Goal: Check status: Check status

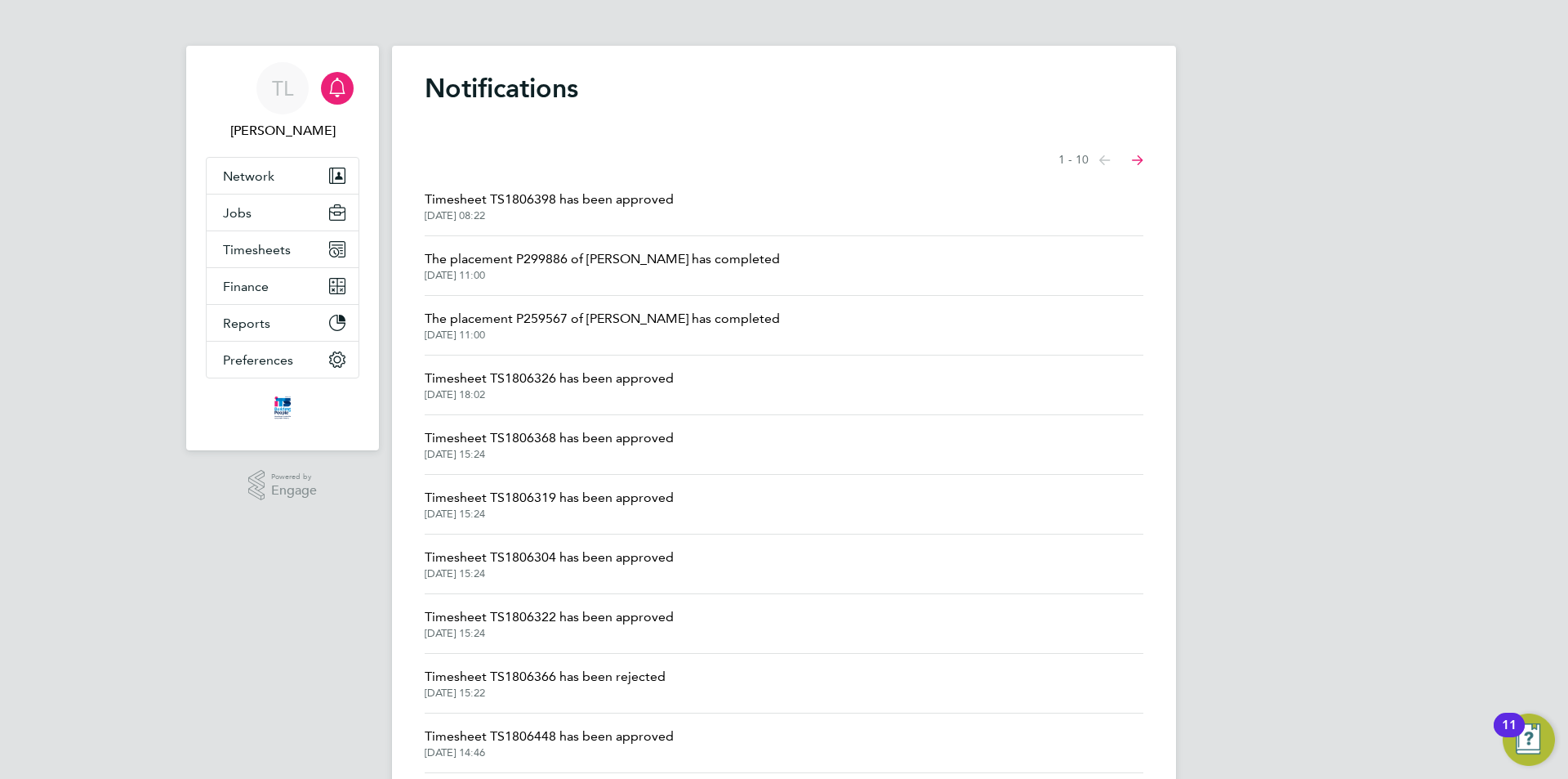
click at [475, 560] on span "Timesheet TS1806304 has been approved" at bounding box center [549, 558] width 249 height 20
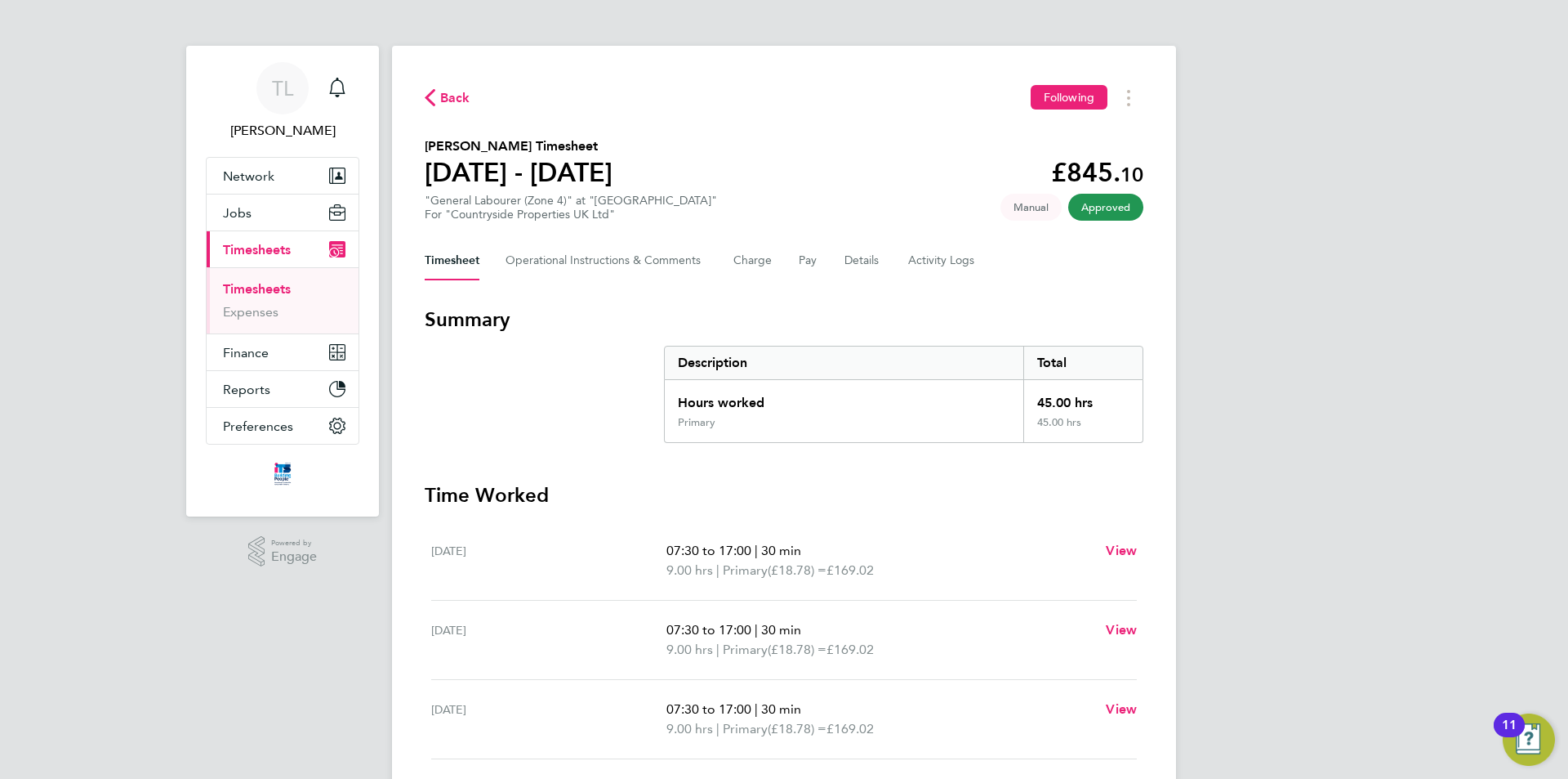
click at [251, 289] on link "Timesheets" at bounding box center [256, 288] width 68 height 15
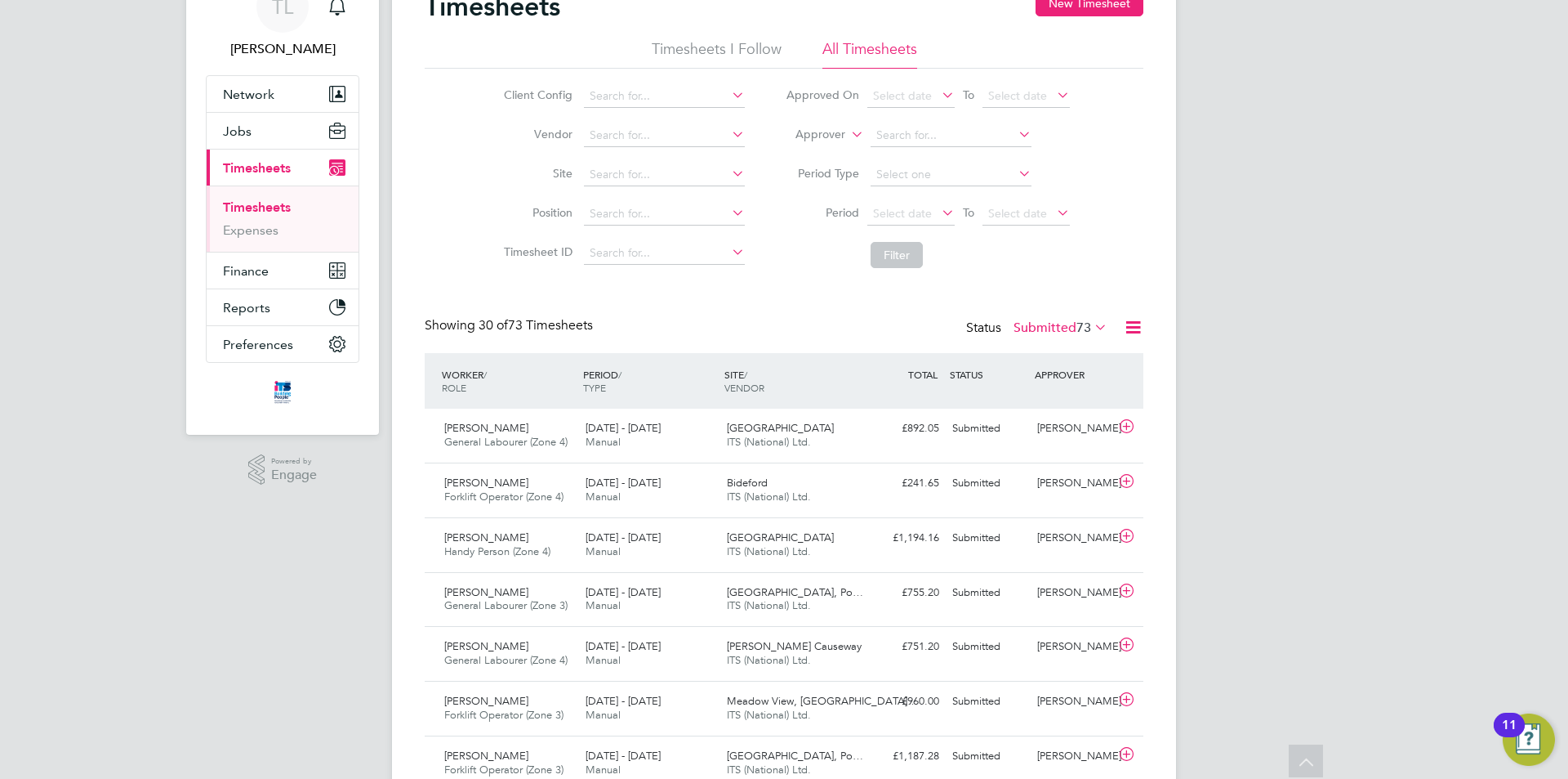
click at [1091, 333] on icon at bounding box center [1091, 327] width 0 height 23
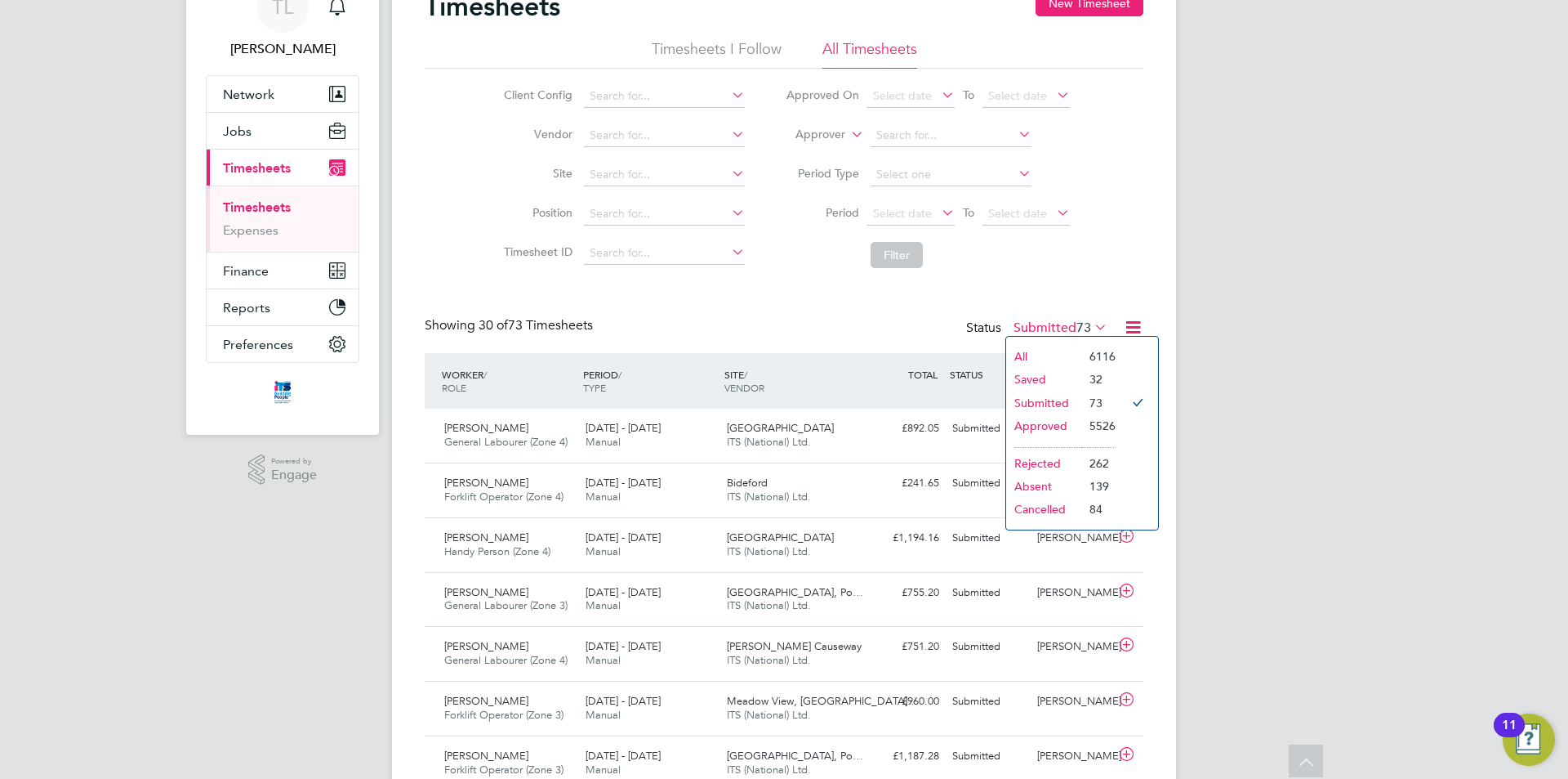
click at [1045, 421] on li "Approved" at bounding box center [1043, 425] width 75 height 23
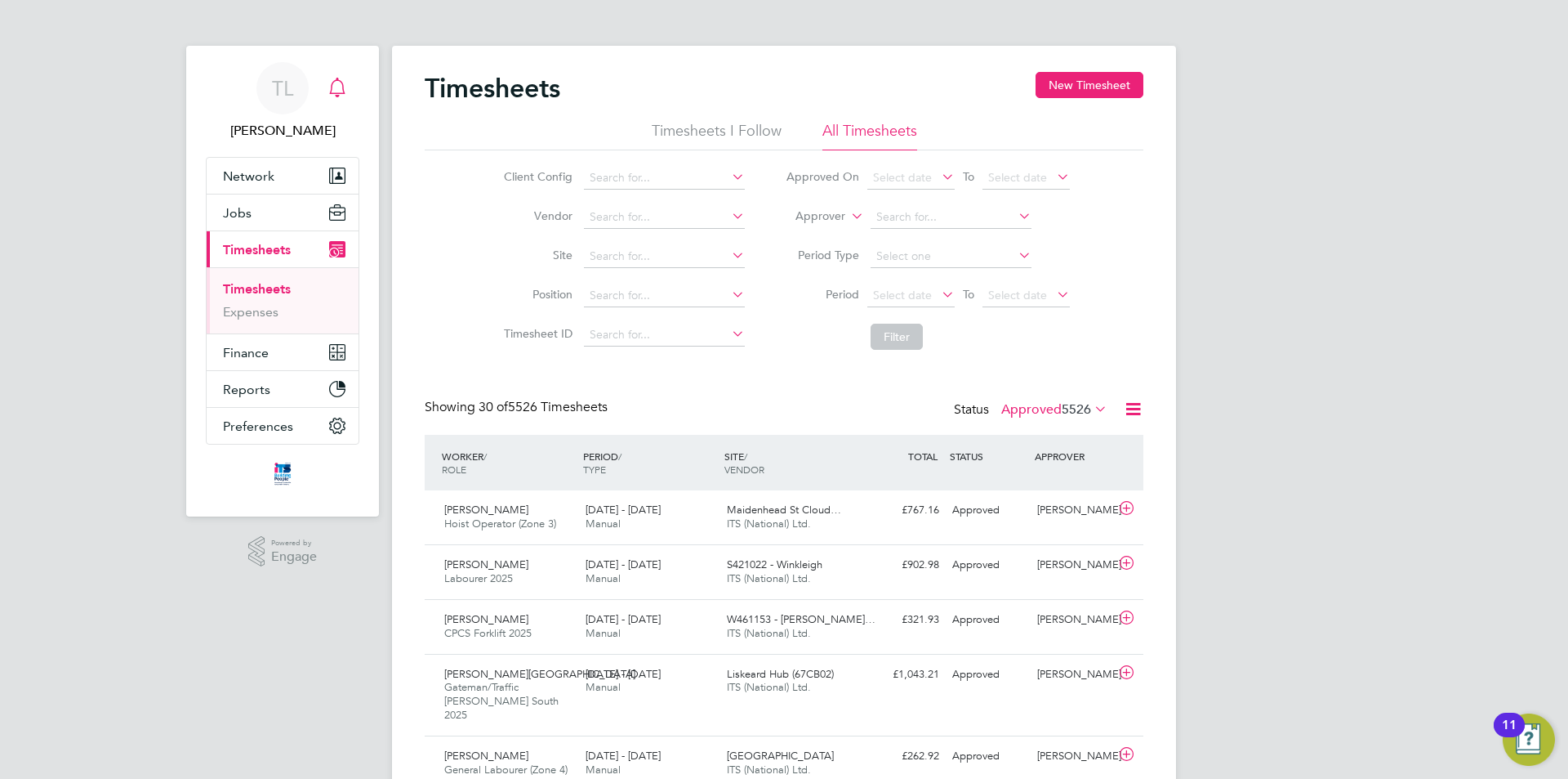
click at [347, 93] on icon "Main navigation" at bounding box center [337, 87] width 20 height 20
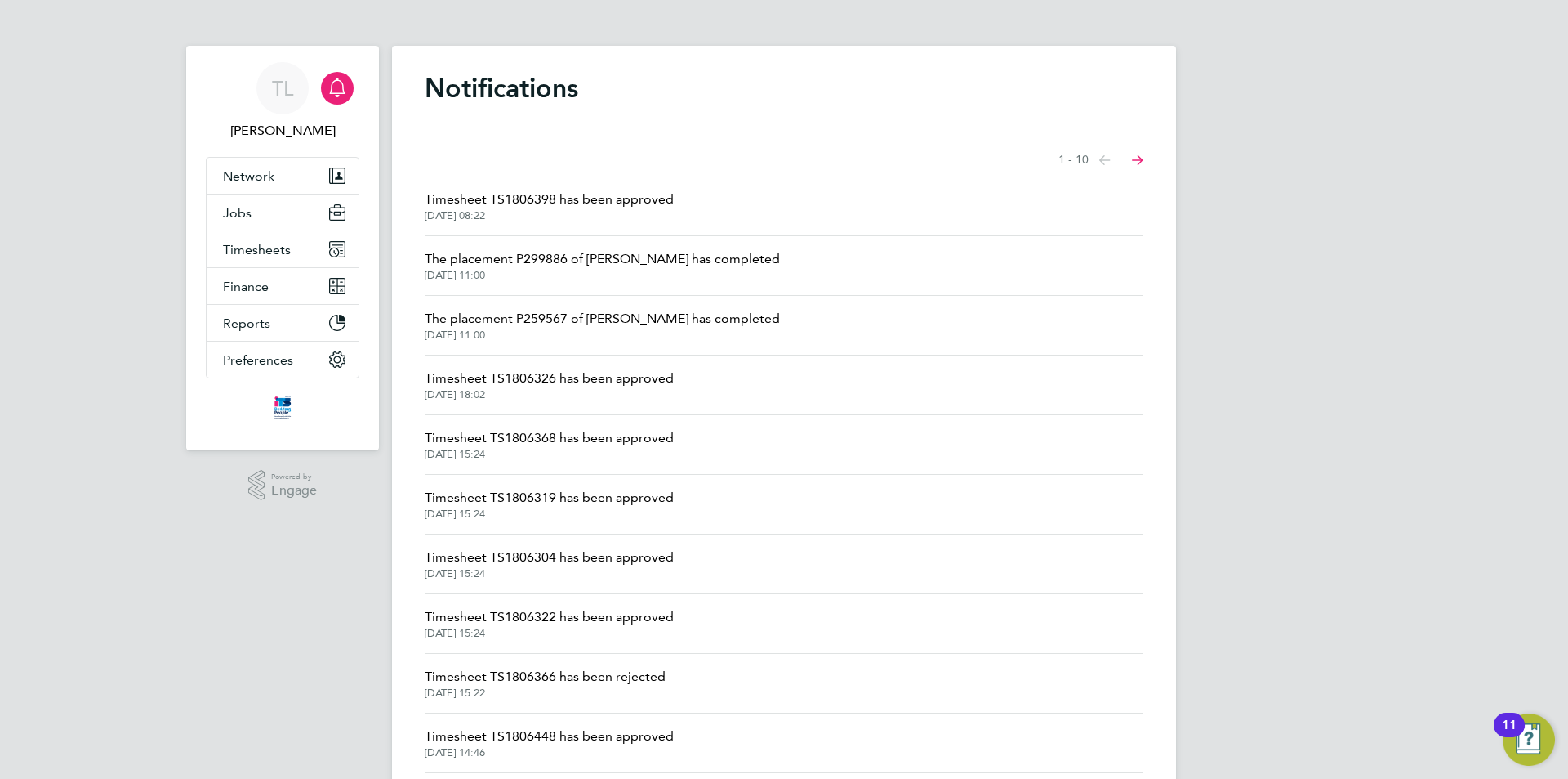
click at [543, 376] on span "Timesheet TS1806326 has been approved" at bounding box center [549, 379] width 249 height 20
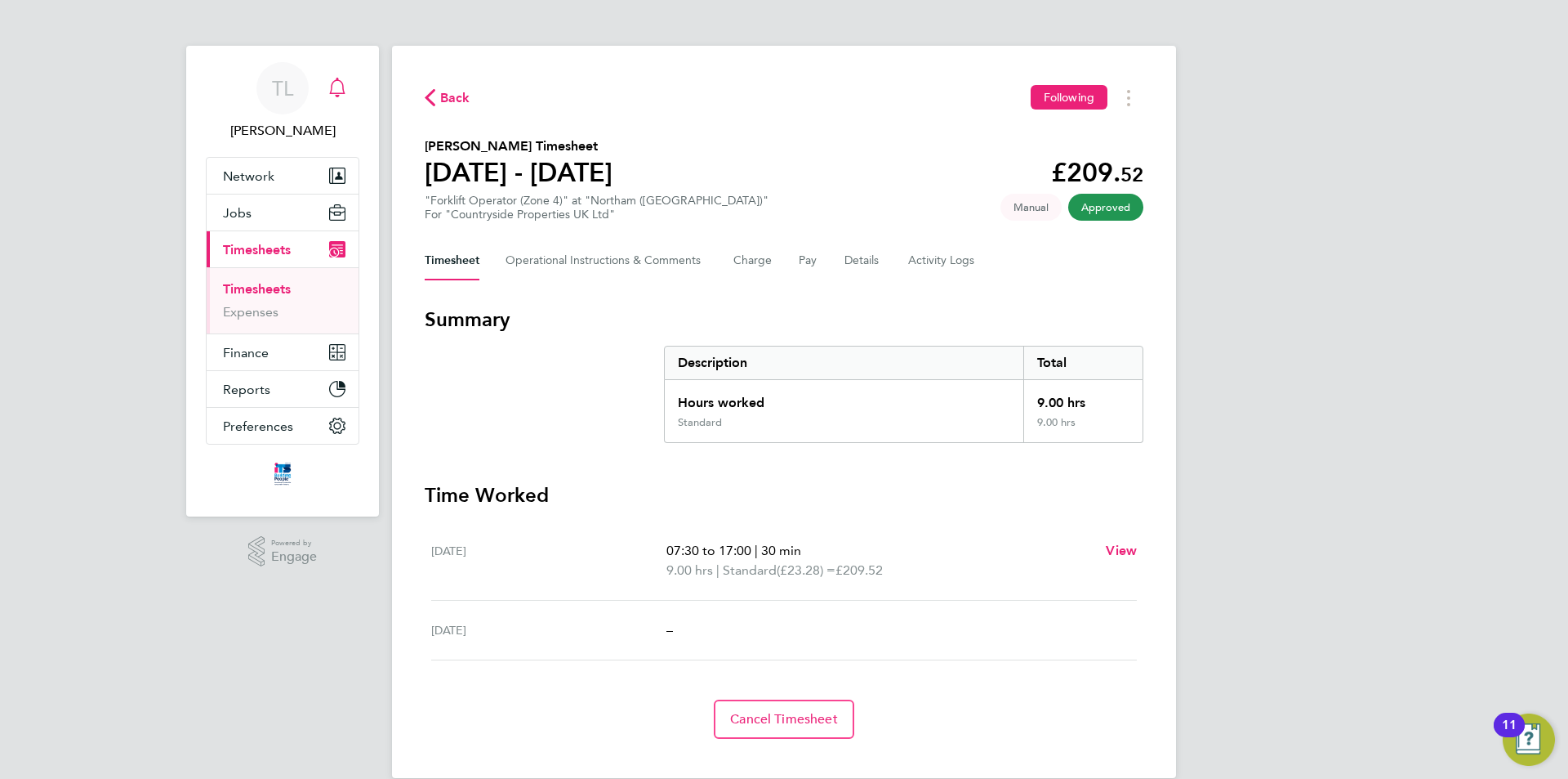
click at [333, 92] on icon "Main navigation" at bounding box center [337, 87] width 20 height 20
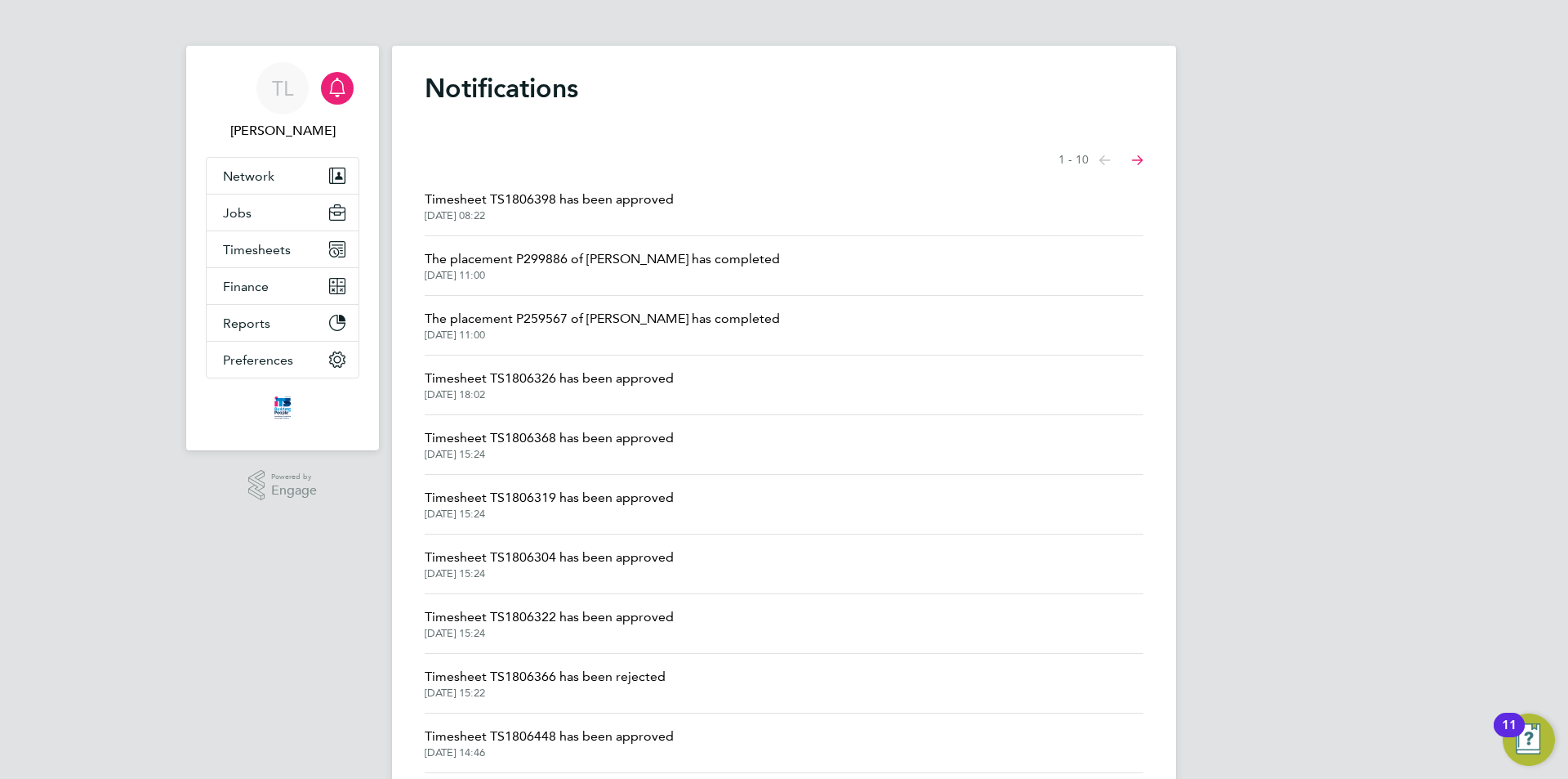
click at [589, 439] on span "Timesheet TS1806368 has been approved" at bounding box center [549, 439] width 249 height 20
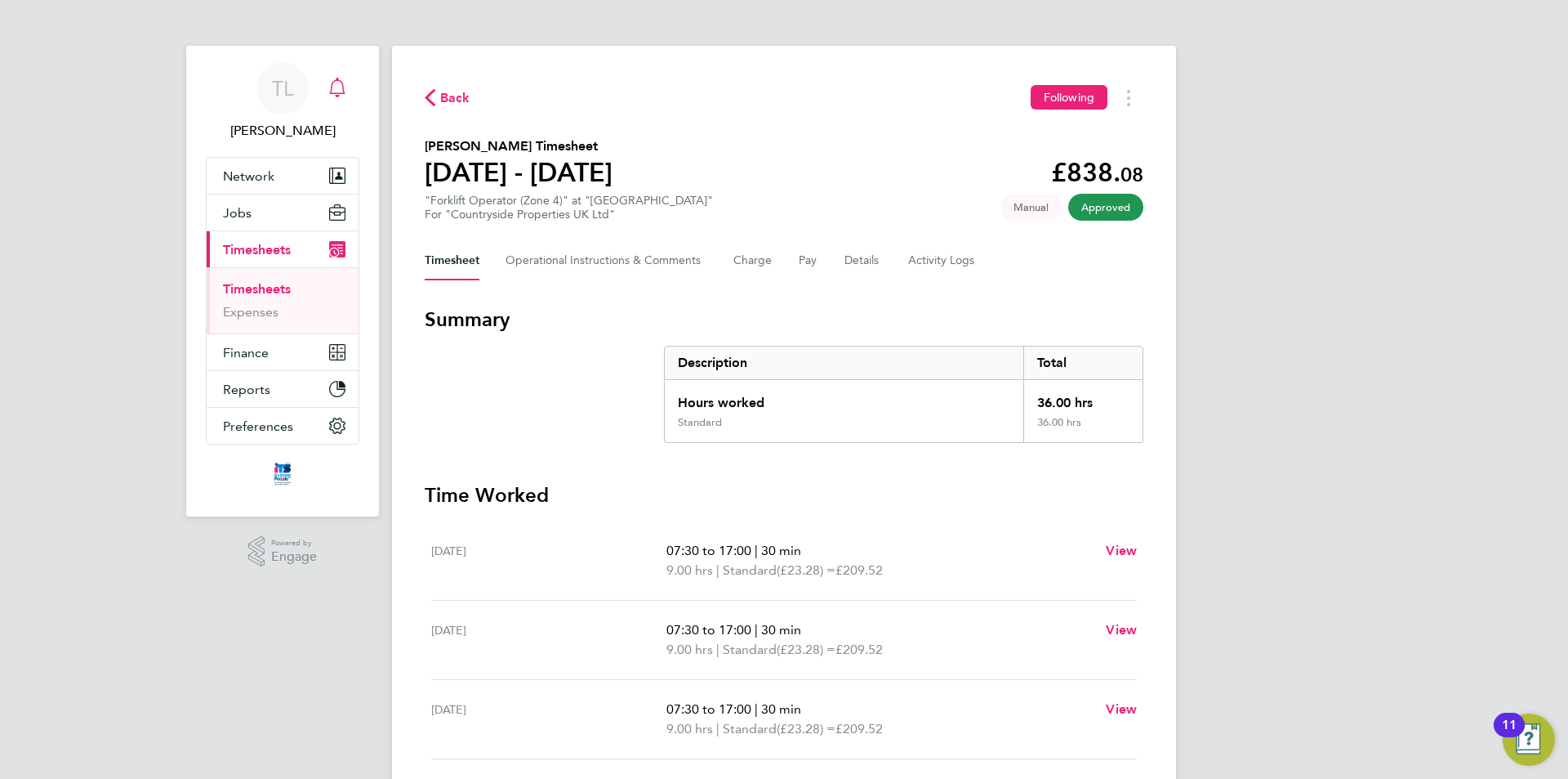
click at [337, 97] on svg-icon "Main navigation" at bounding box center [337, 87] width 20 height 20
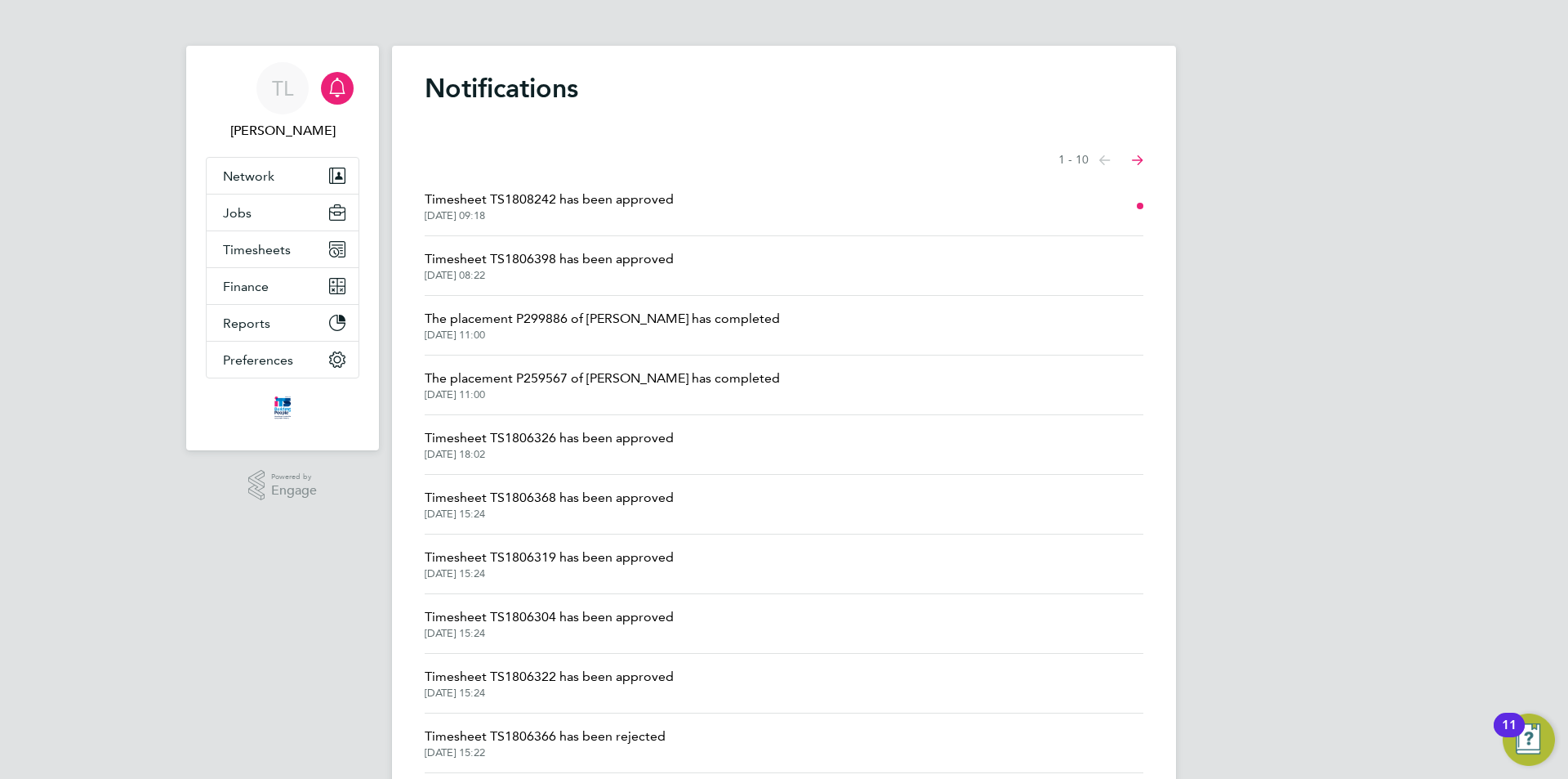
click at [600, 265] on span "Timesheet TS1806398 has been approved" at bounding box center [549, 259] width 249 height 20
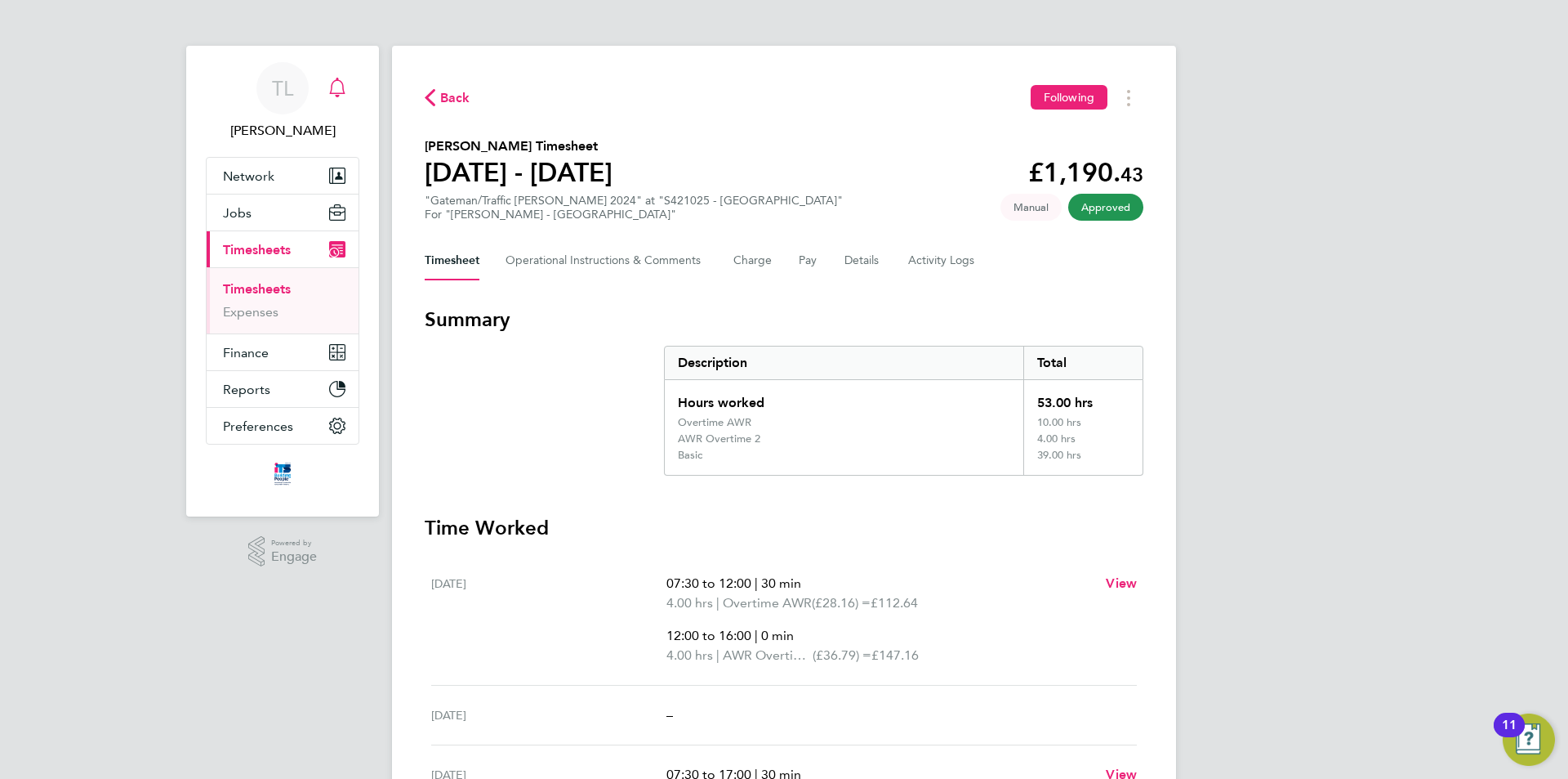
click at [327, 86] on icon "Main navigation" at bounding box center [337, 87] width 20 height 20
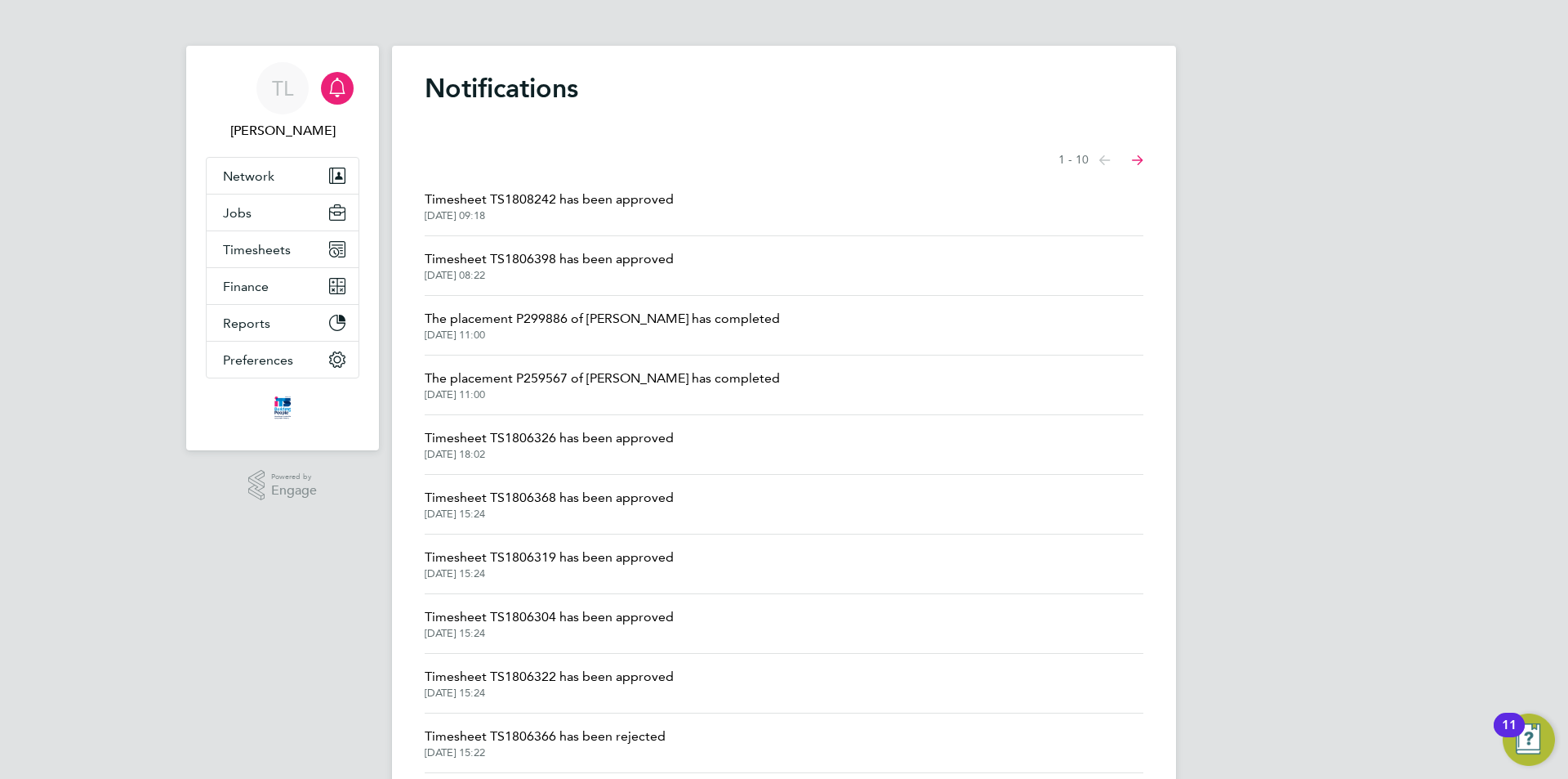
click at [519, 204] on span "Timesheet TS1808242 has been approved" at bounding box center [549, 199] width 249 height 20
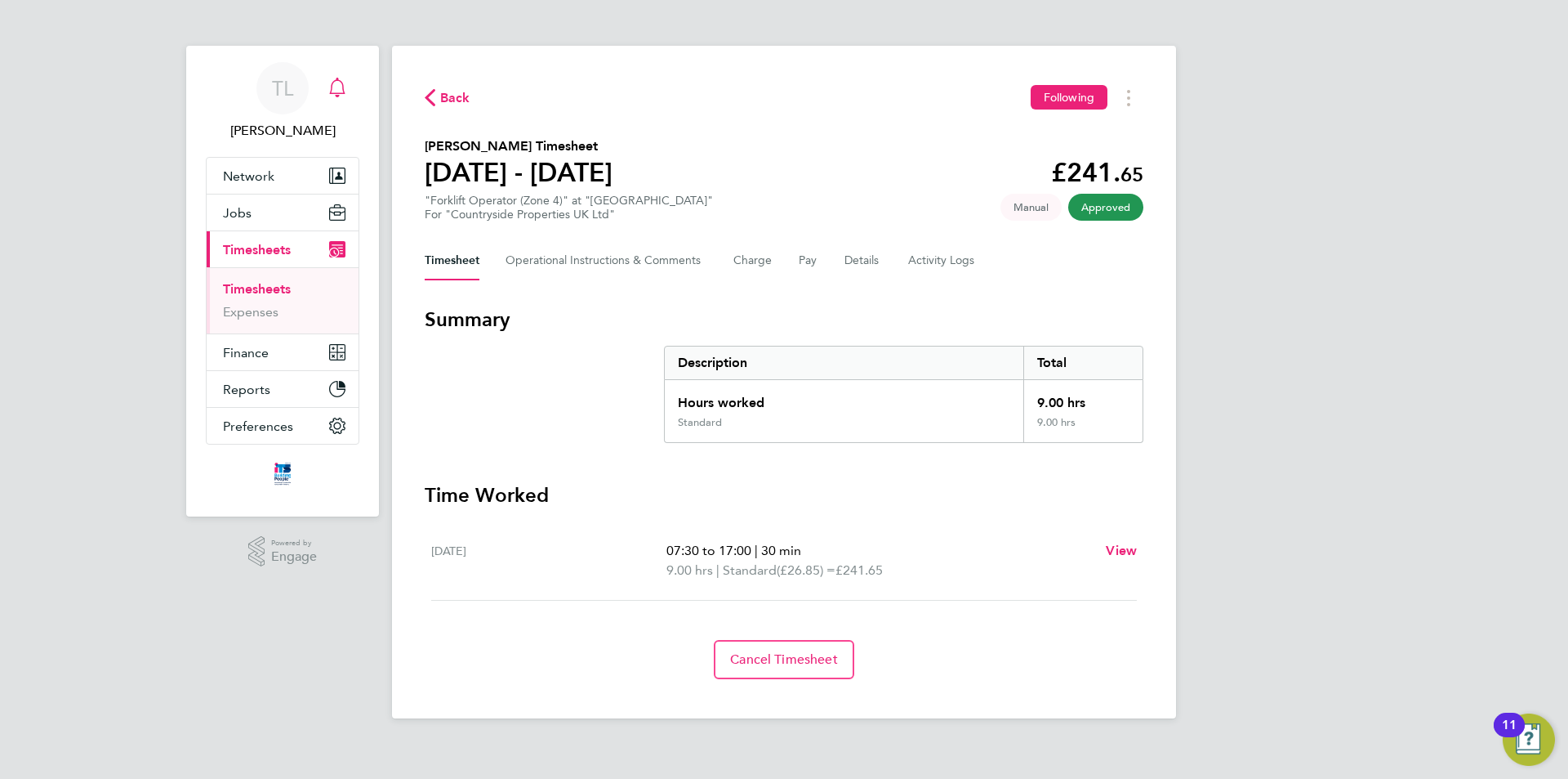
click at [332, 86] on icon "Main navigation" at bounding box center [337, 86] width 15 height 16
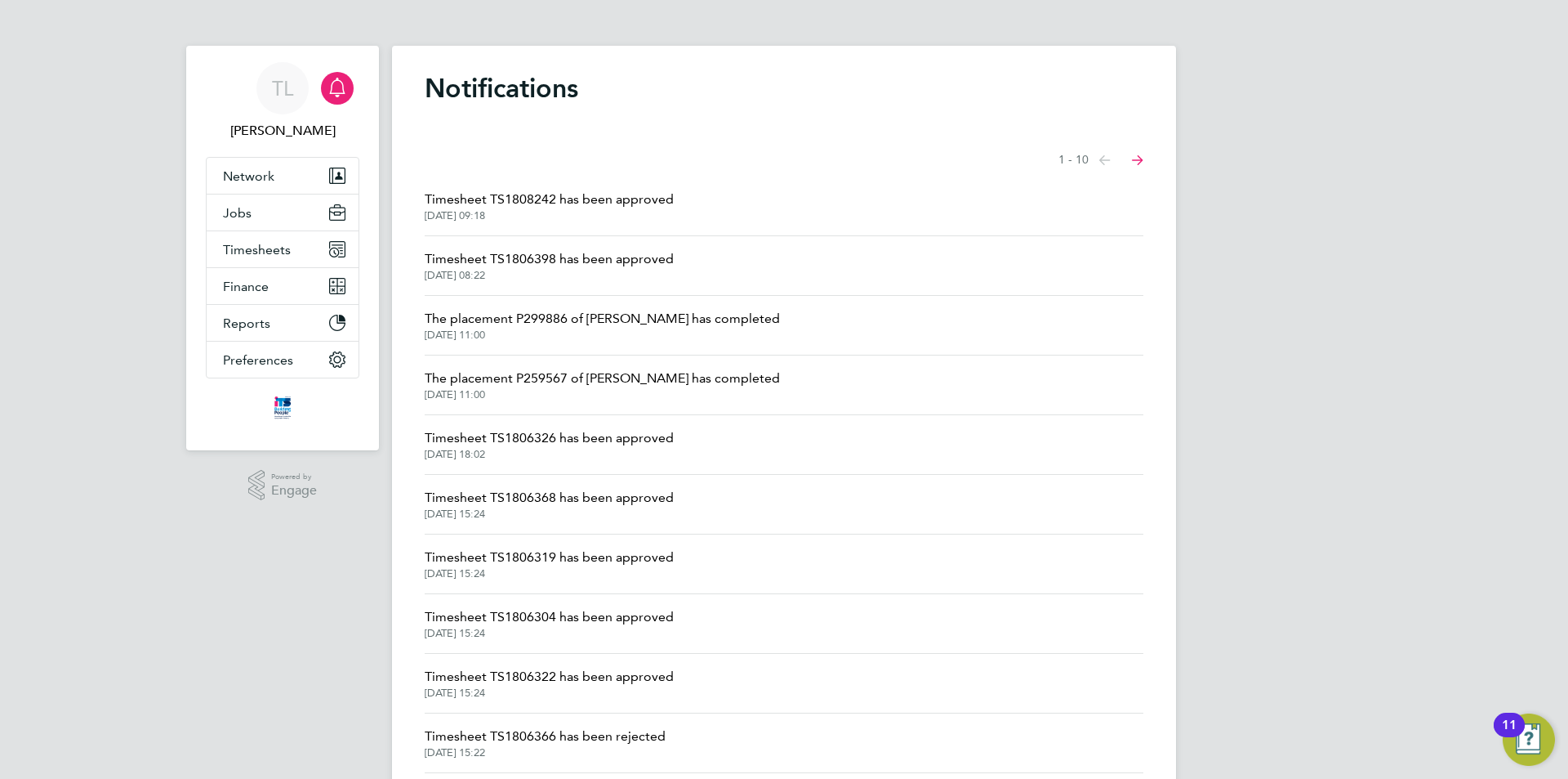
click at [549, 197] on span "Timesheet TS1808242 has been approved" at bounding box center [549, 199] width 249 height 20
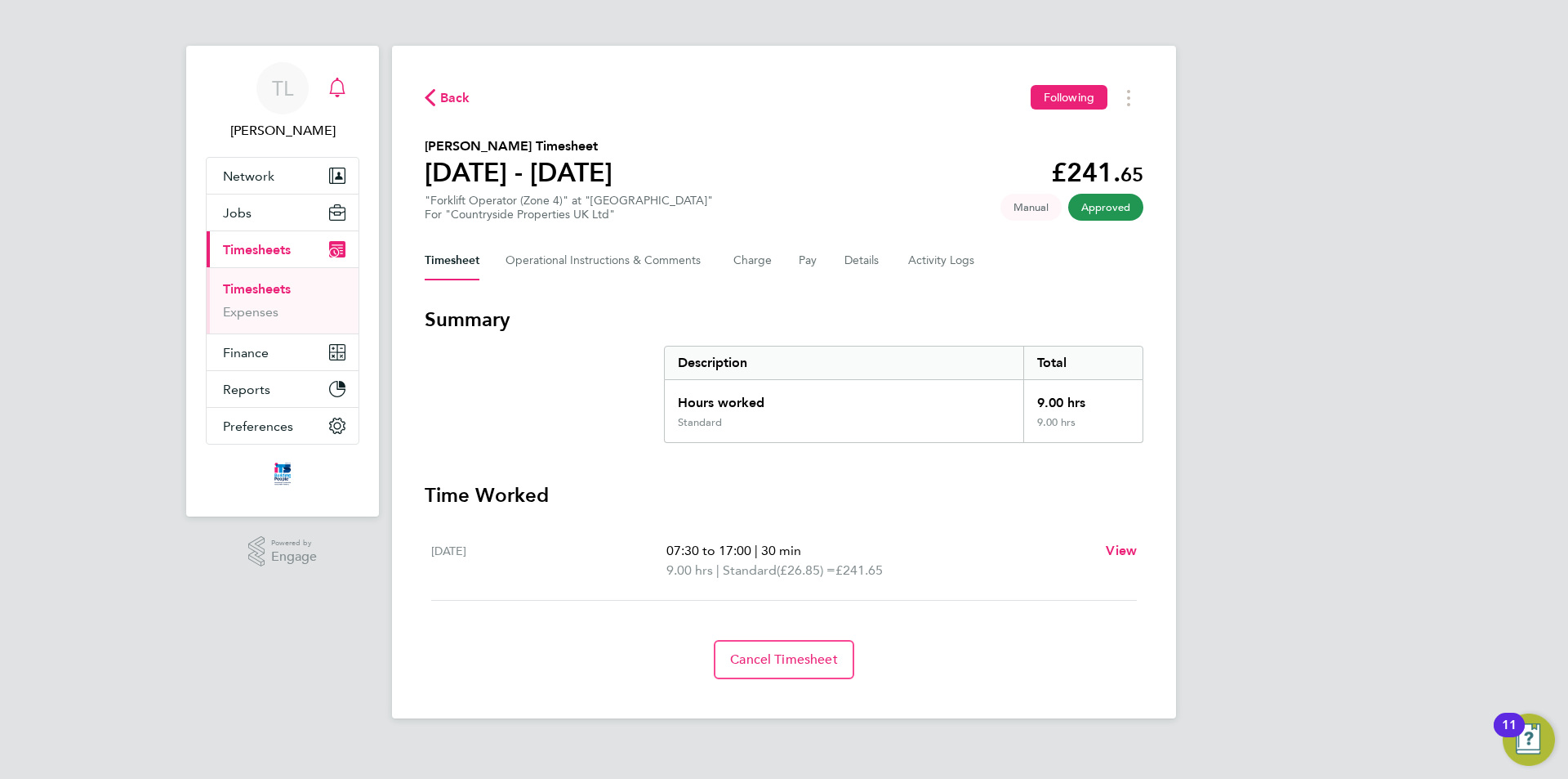
click at [339, 79] on icon "Main navigation" at bounding box center [337, 87] width 20 height 20
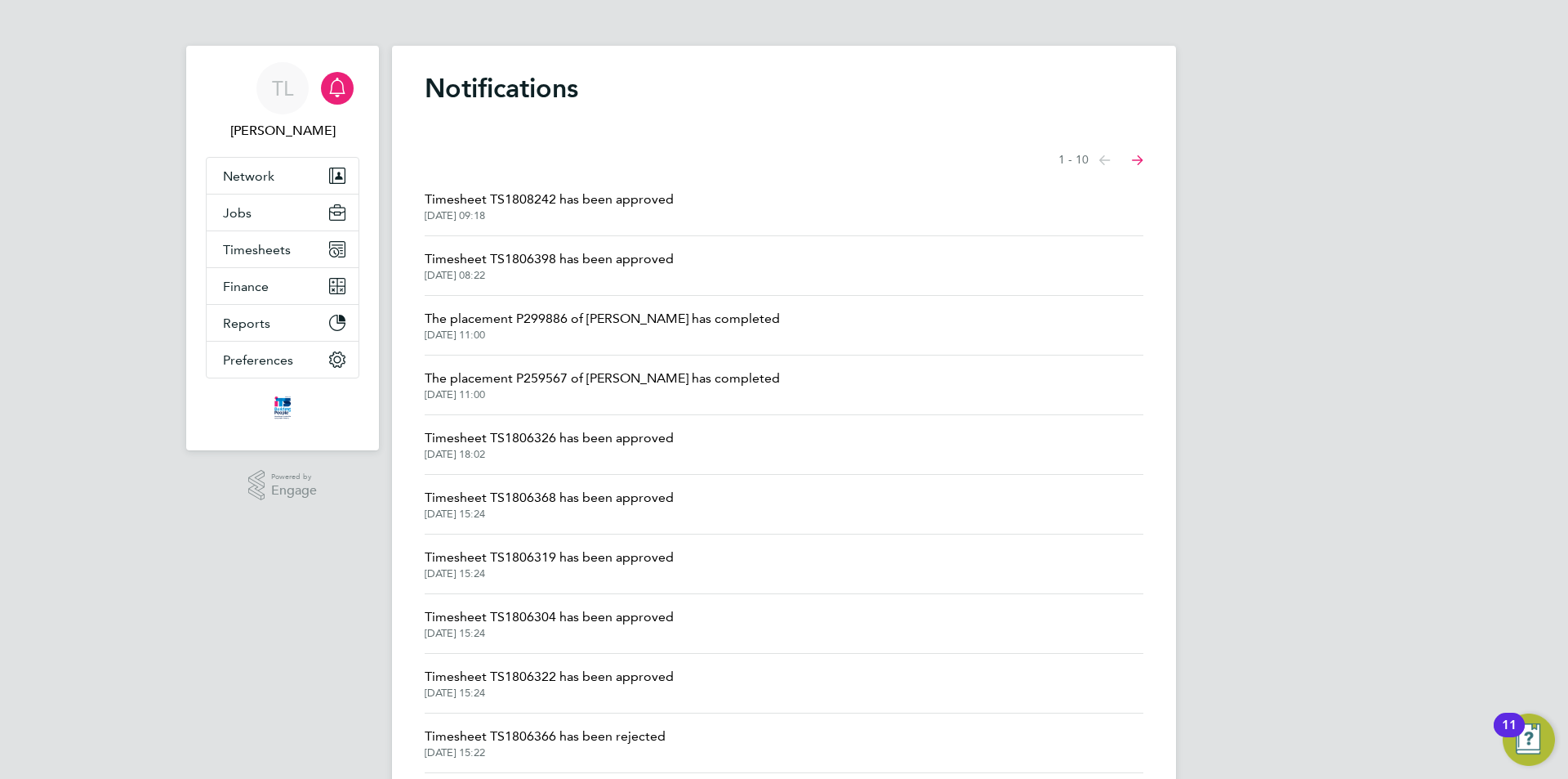
click at [549, 442] on span "Timesheet TS1806326 has been approved" at bounding box center [549, 439] width 249 height 20
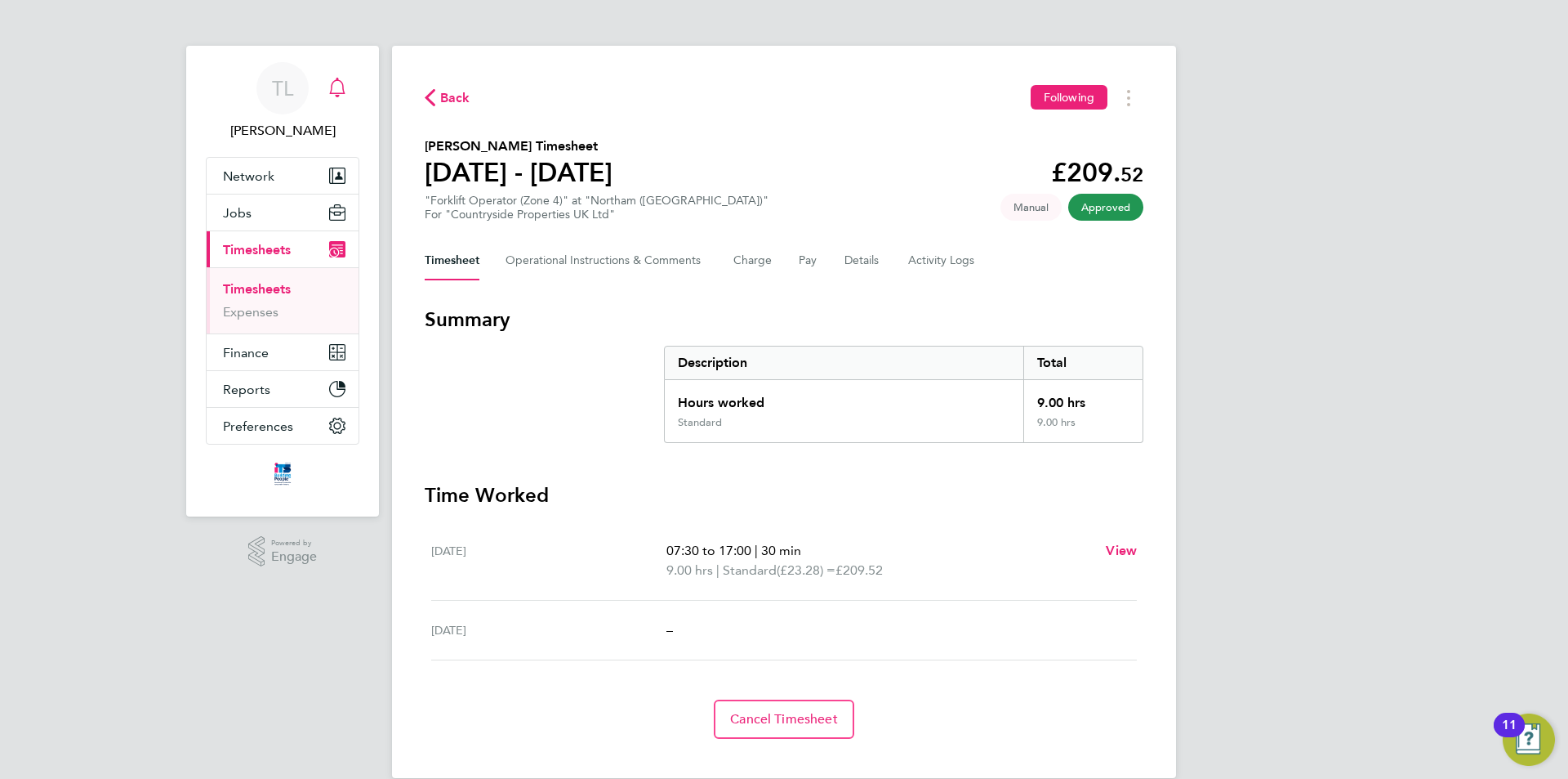
click at [343, 85] on icon "Main navigation" at bounding box center [337, 86] width 15 height 16
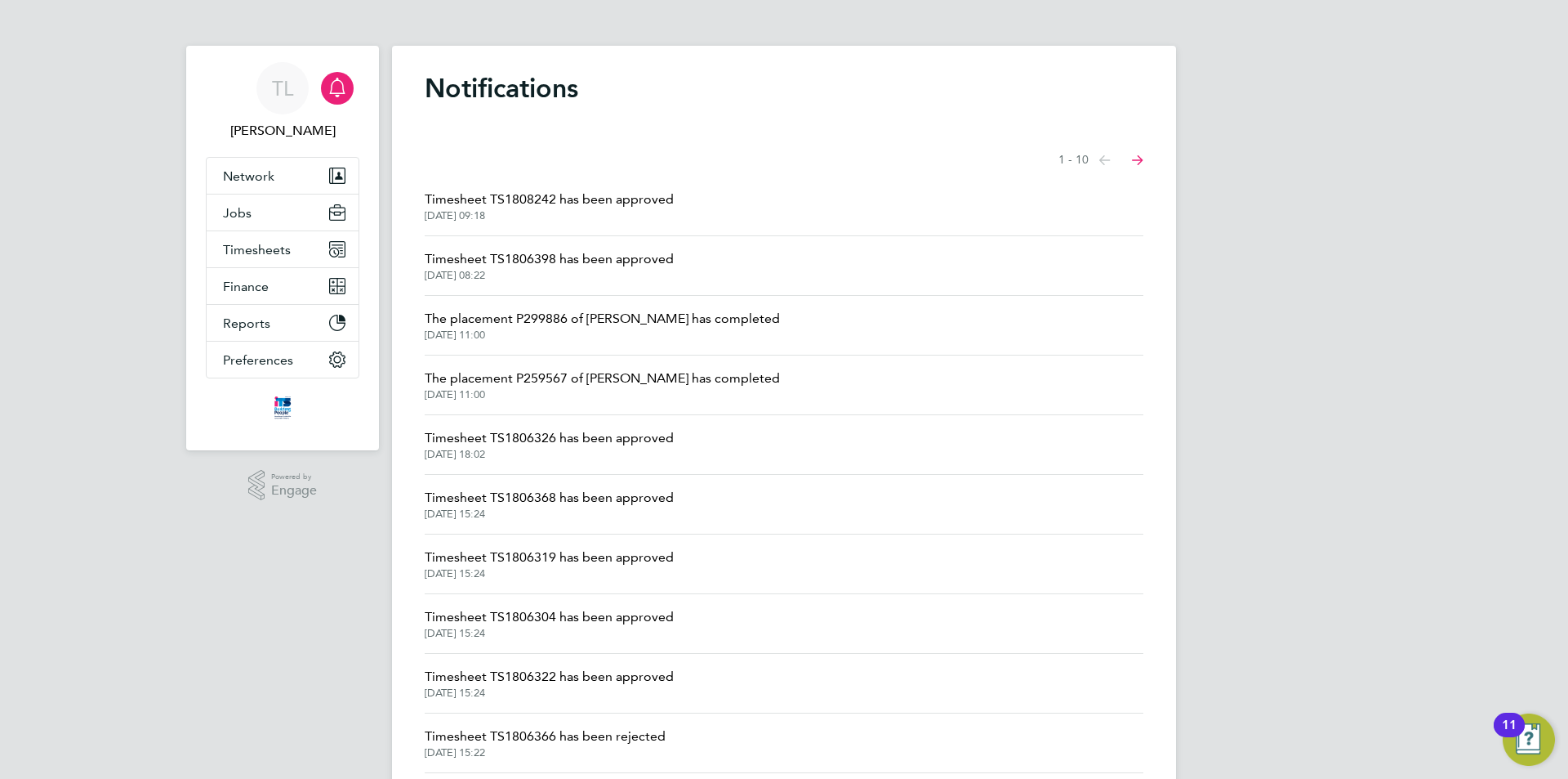
click at [664, 554] on span "Timesheet TS1806319 has been approved" at bounding box center [549, 558] width 249 height 20
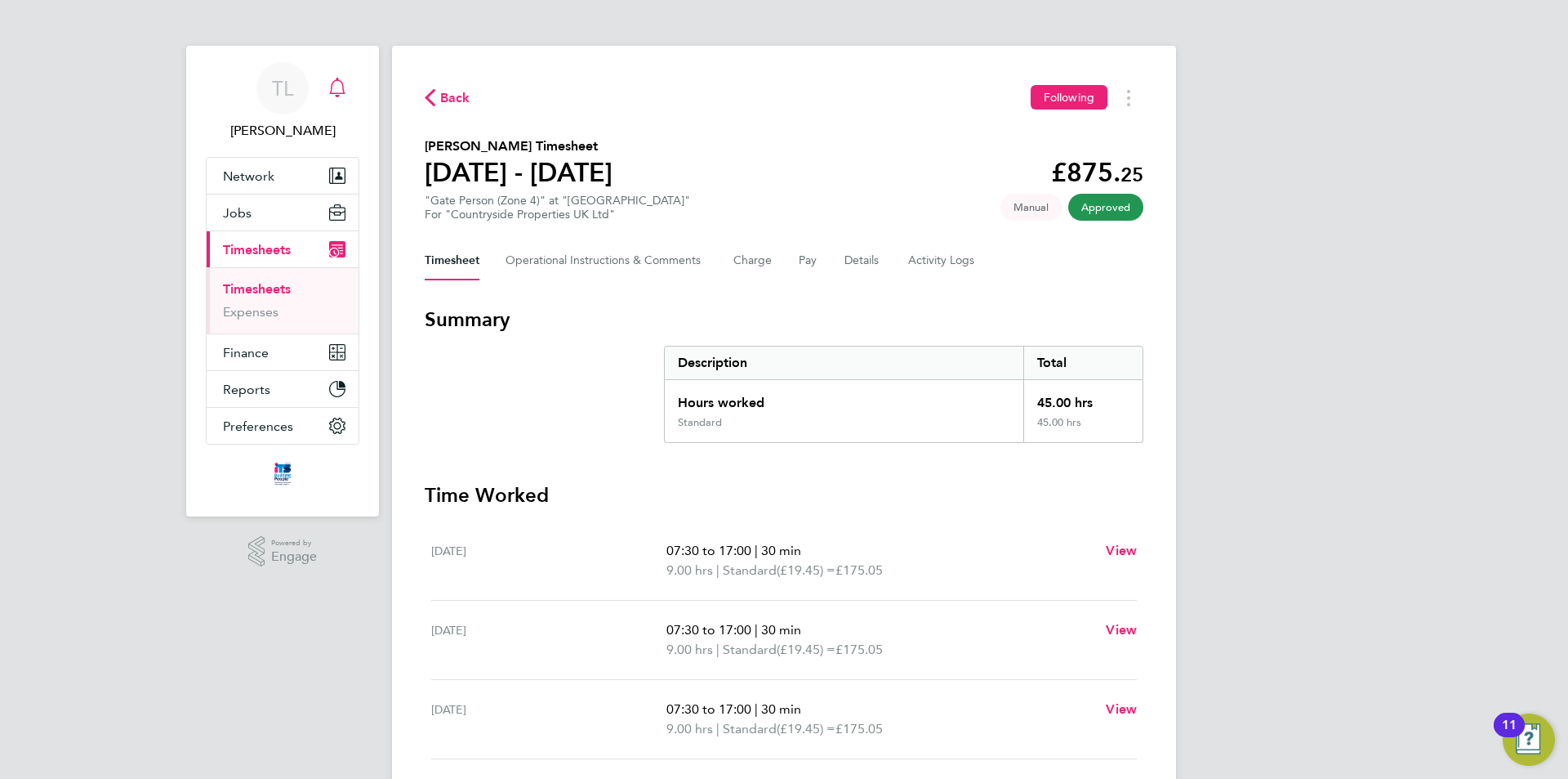
click at [340, 92] on icon "Main navigation" at bounding box center [337, 87] width 20 height 20
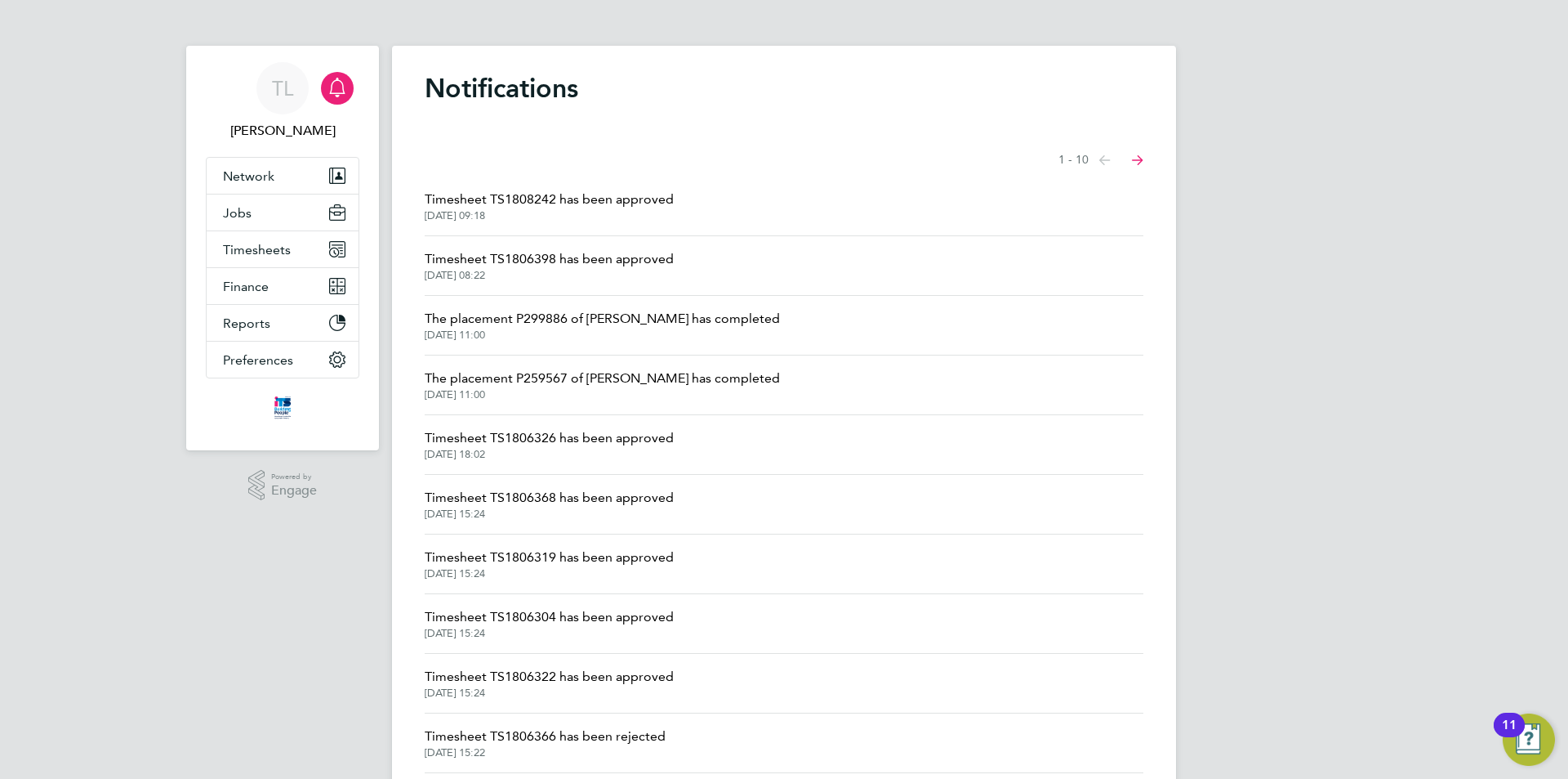
click at [337, 86] on icon "Main navigation" at bounding box center [337, 87] width 20 height 20
